Goal: Information Seeking & Learning: Find specific fact

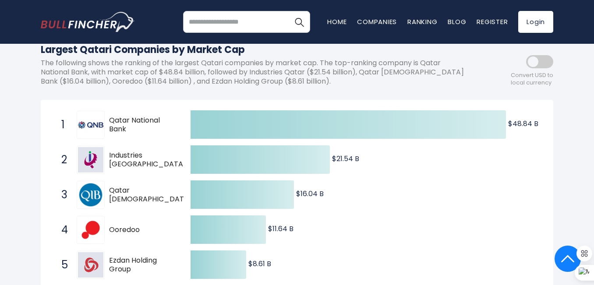
scroll to position [88, 0]
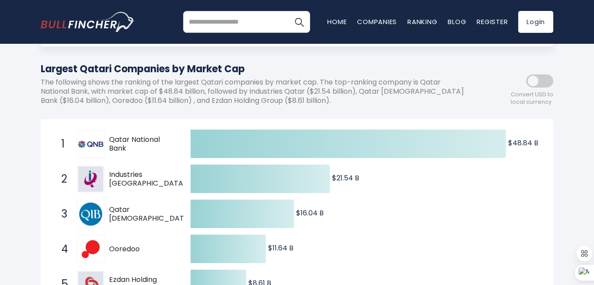
click at [107, 143] on div "1 Qatar National Bank [DOMAIN_NAME]" at bounding box center [116, 144] width 118 height 28
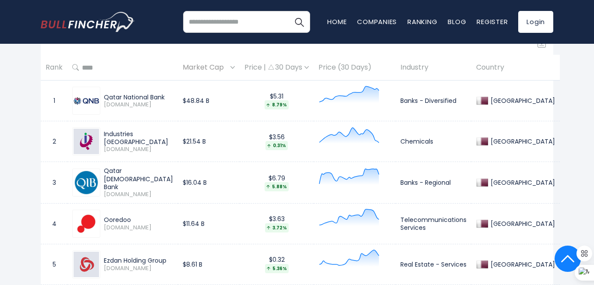
scroll to position [394, 0]
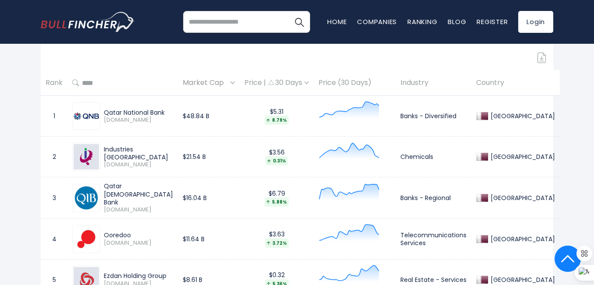
click at [84, 121] on div at bounding box center [86, 116] width 28 height 28
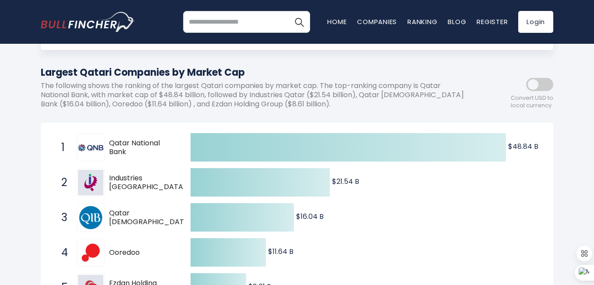
scroll to position [88, 0]
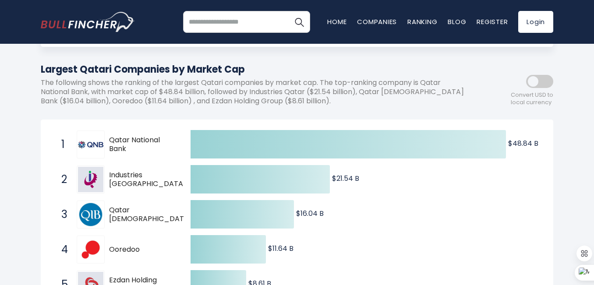
click at [72, 146] on div "1 Qatar National Bank [DOMAIN_NAME]" at bounding box center [116, 145] width 118 height 28
click at [128, 145] on span "Qatar National Bank" at bounding box center [142, 145] width 66 height 18
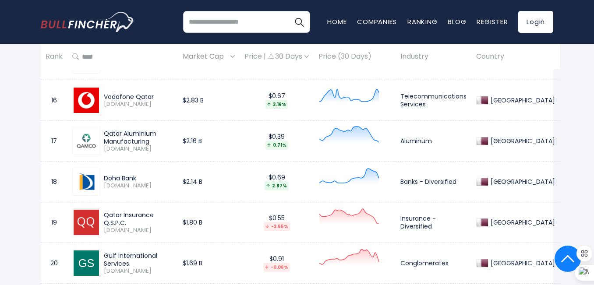
scroll to position [1008, 0]
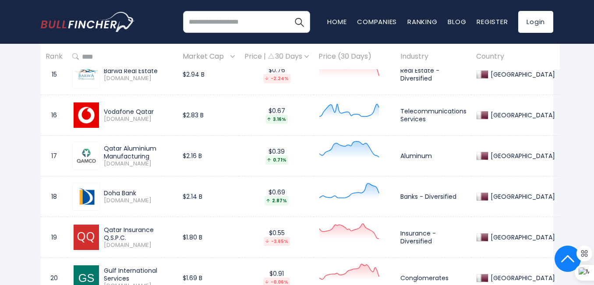
click at [133, 112] on div "Vodafone Qatar" at bounding box center [138, 112] width 69 height 8
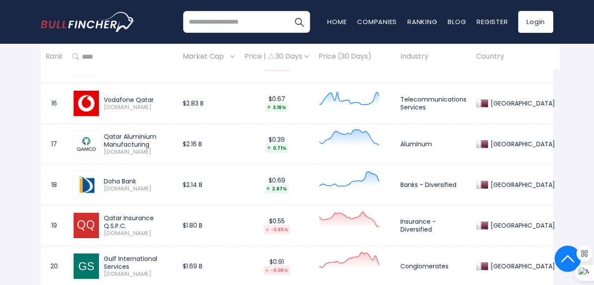
scroll to position [976, 0]
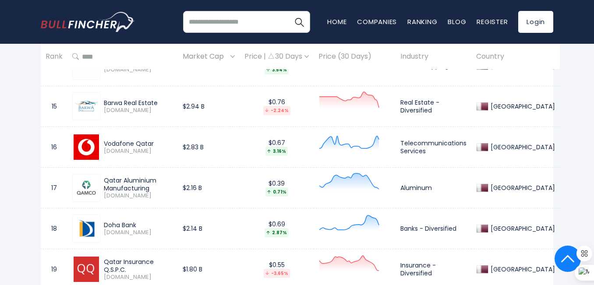
click at [140, 140] on div "Vodafone Qatar" at bounding box center [138, 144] width 69 height 8
click at [432, 105] on td "Real Estate - Diversified" at bounding box center [434, 106] width 76 height 41
click at [533, 108] on div "[GEOGRAPHIC_DATA]" at bounding box center [522, 107] width 67 height 8
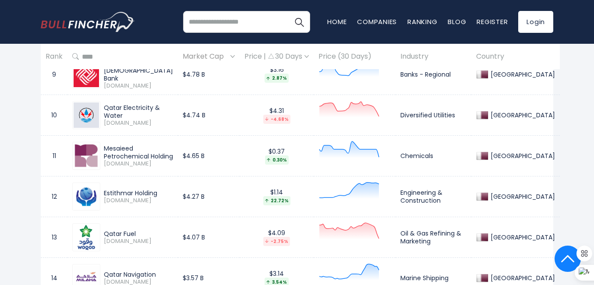
scroll to position [713, 0]
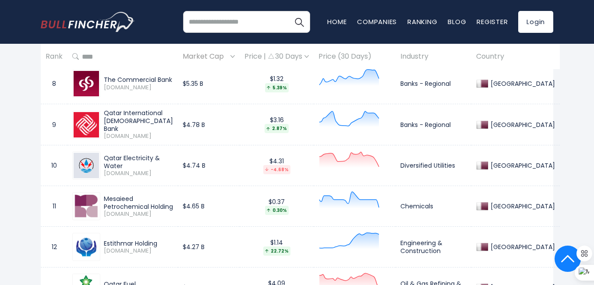
click at [131, 133] on span "[DOMAIN_NAME]" at bounding box center [138, 136] width 69 height 7
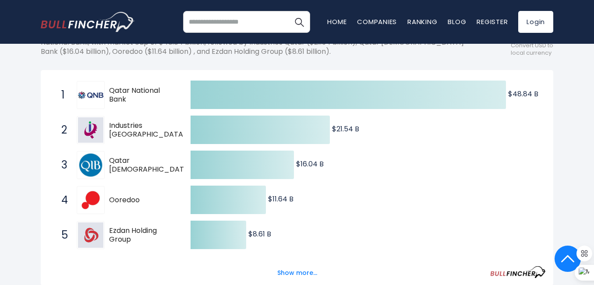
scroll to position [56, 0]
